Goal: Information Seeking & Learning: Understand process/instructions

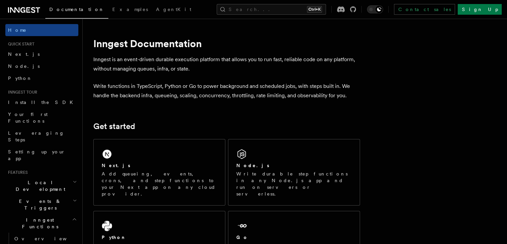
click at [272, 144] on div "Node.js Write durable step functions in any Node.js app and run on servers or s…" at bounding box center [294, 172] width 131 height 66
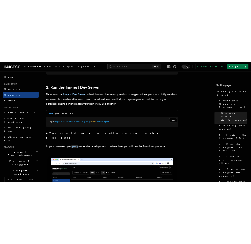
scroll to position [502, 0]
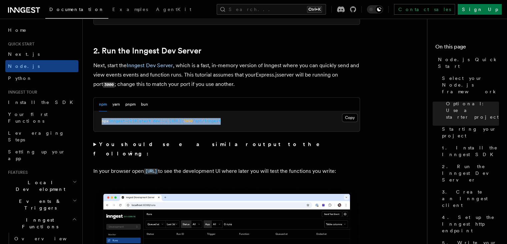
drag, startPoint x: 264, startPoint y: 122, endPoint x: 88, endPoint y: 116, distance: 176.2
copy span "npx inngest-cli@latest dev -u [URL]: 3000 /api/inngest"
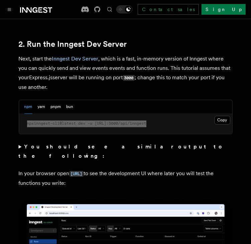
scroll to position [525, 0]
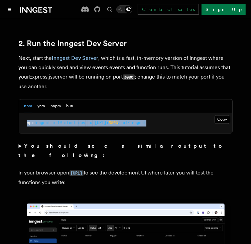
click at [193, 123] on pre "npx inngest-cli@latest dev -u [URL]: 3000 /api/inngest" at bounding box center [125, 123] width 213 height 20
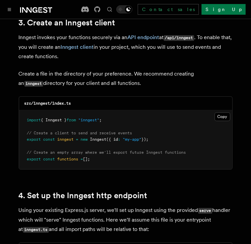
scroll to position [861, 0]
